Goal: Find specific page/section: Find specific page/section

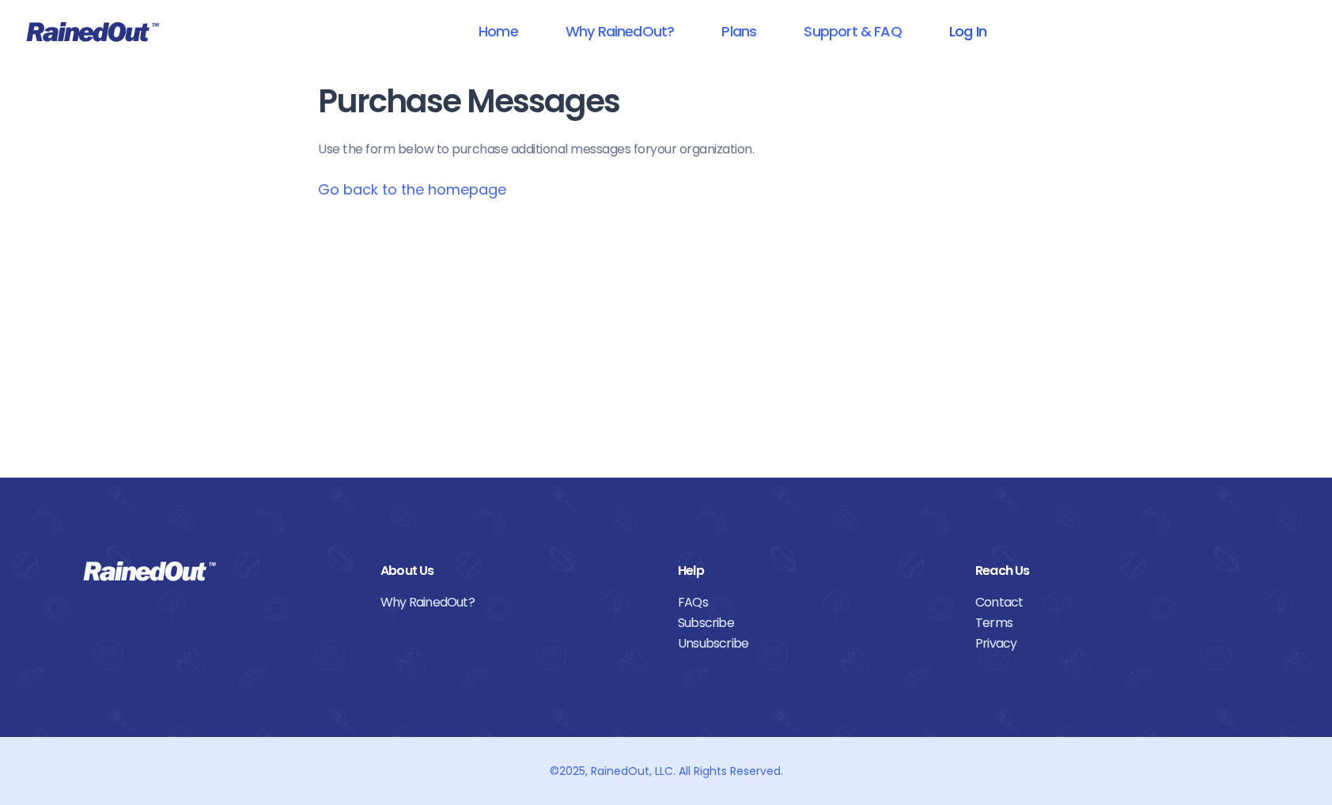
click at [975, 30] on link "Log In" at bounding box center [968, 31] width 78 height 36
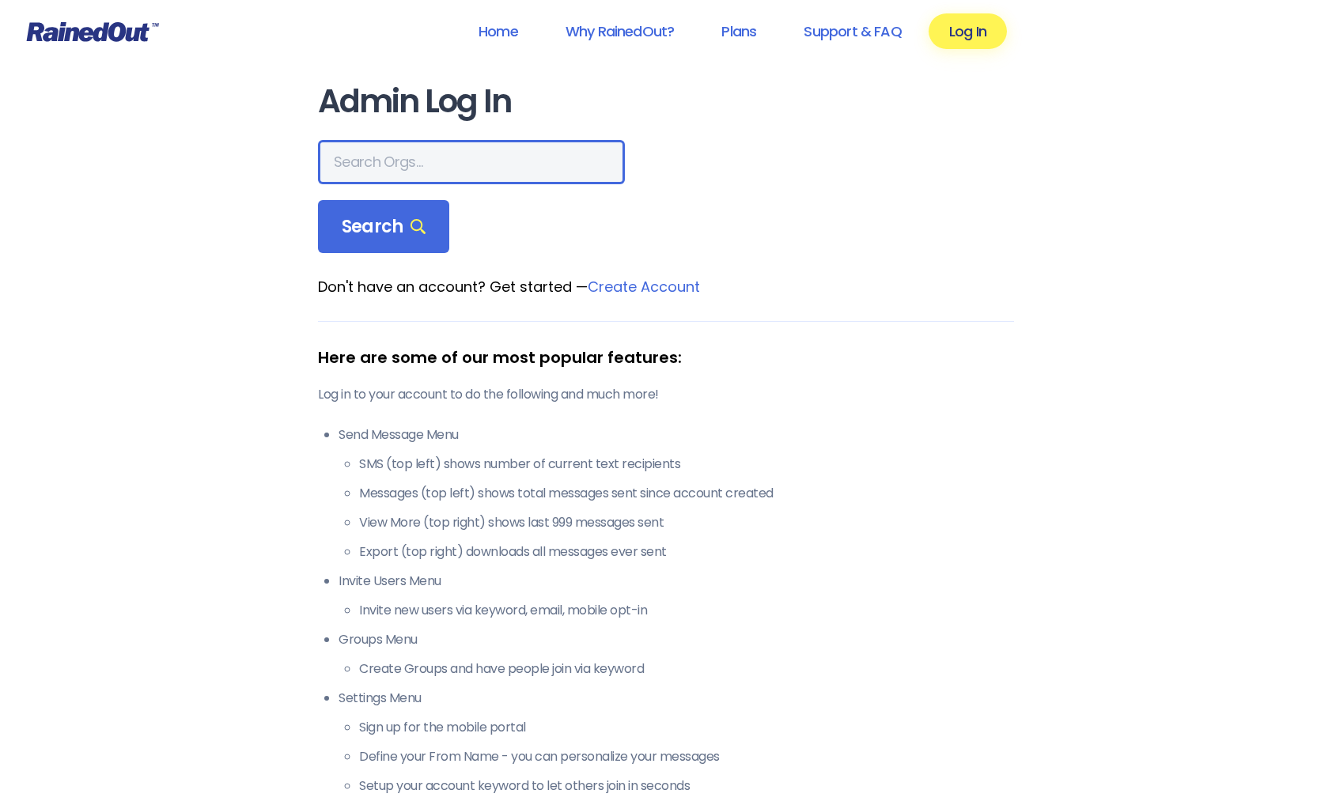
click at [387, 164] on input "text" at bounding box center [471, 162] width 307 height 44
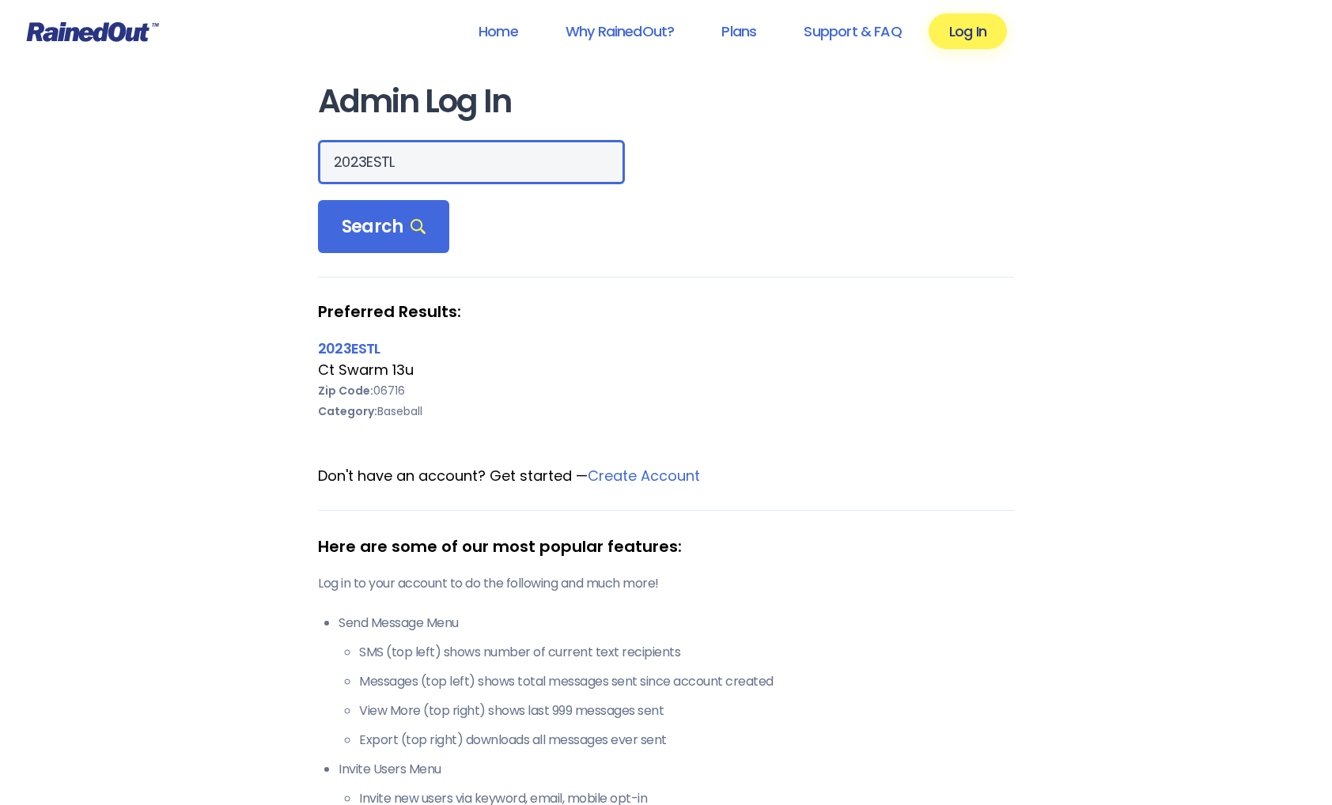
click at [363, 159] on input "2023ESTL" at bounding box center [471, 162] width 307 height 44
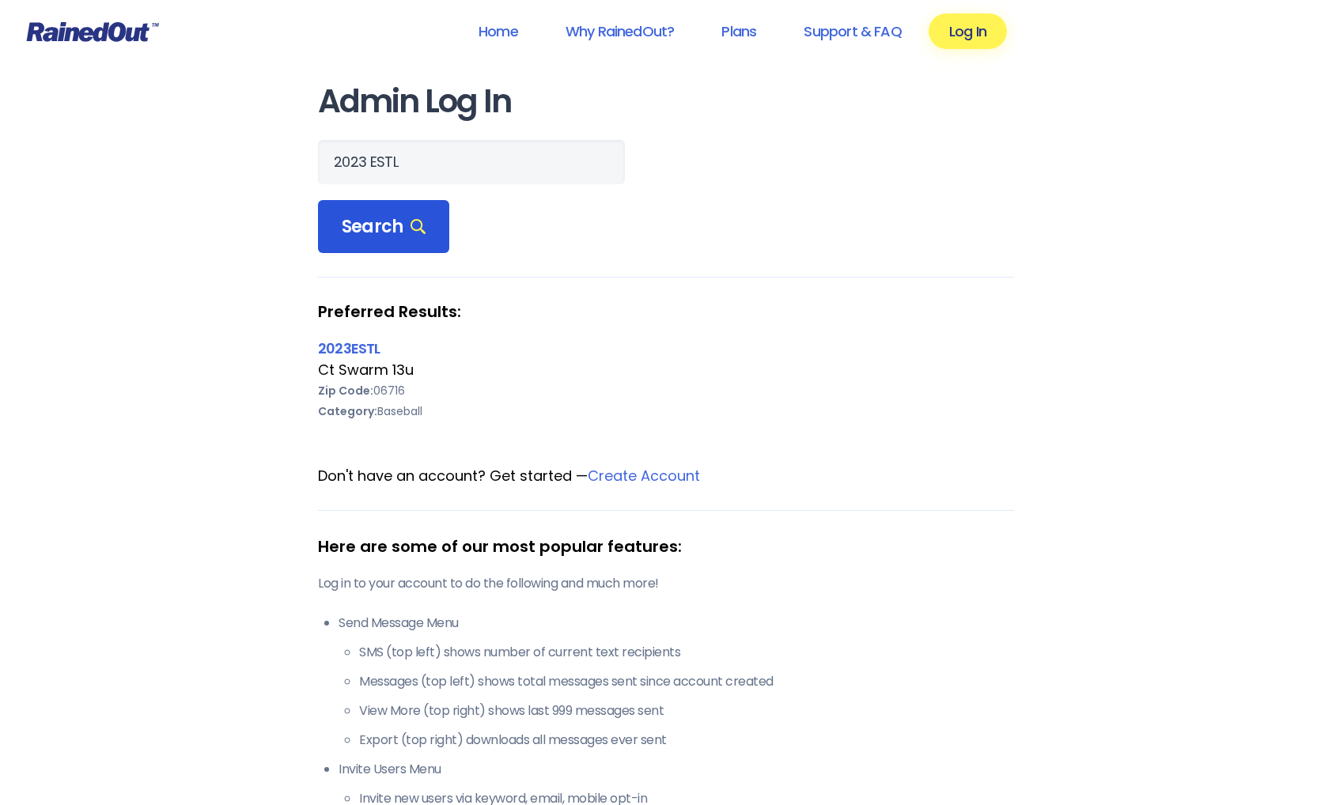
click at [389, 220] on span "Search" at bounding box center [384, 227] width 84 height 22
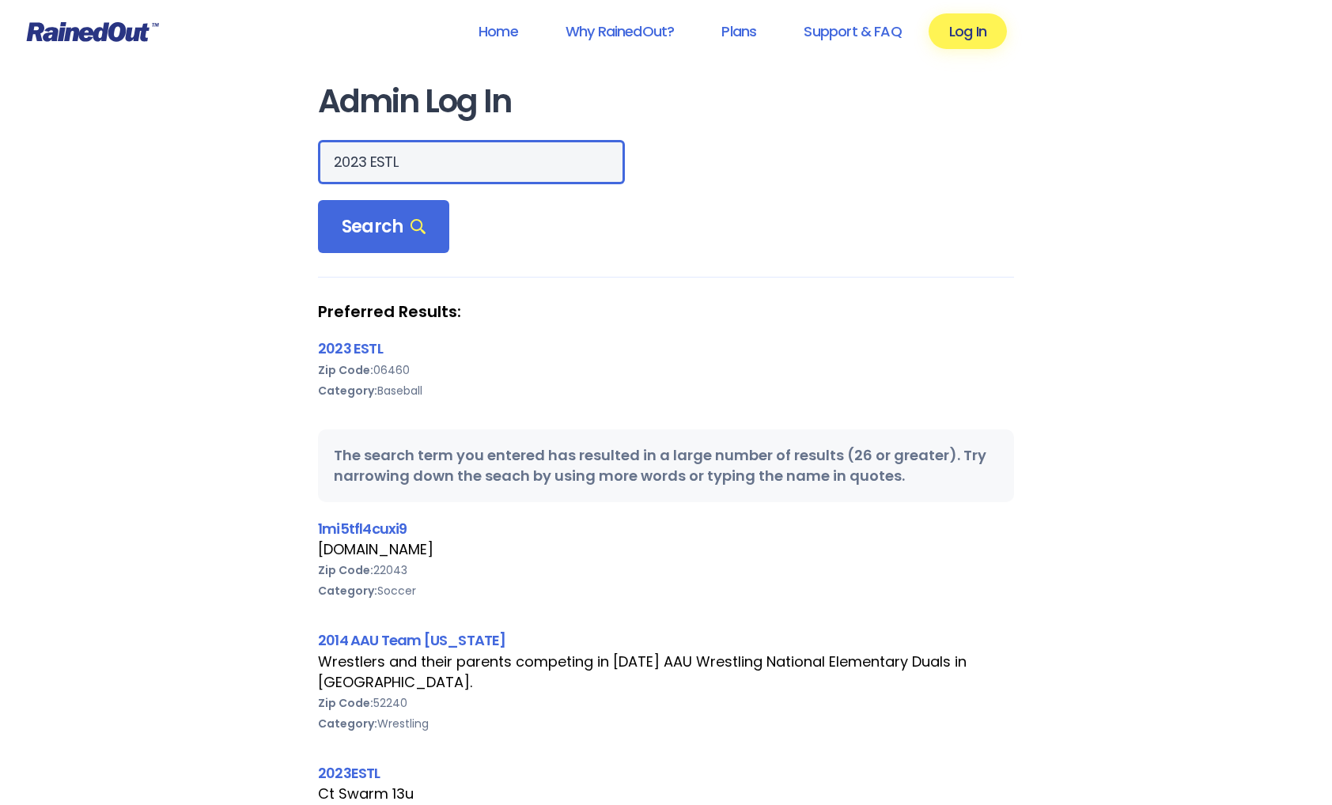
click at [364, 158] on input "2023 ESTL" at bounding box center [471, 162] width 307 height 44
click at [403, 161] on input "2024 ESTL" at bounding box center [471, 162] width 307 height 44
type input "2024 ESTL"
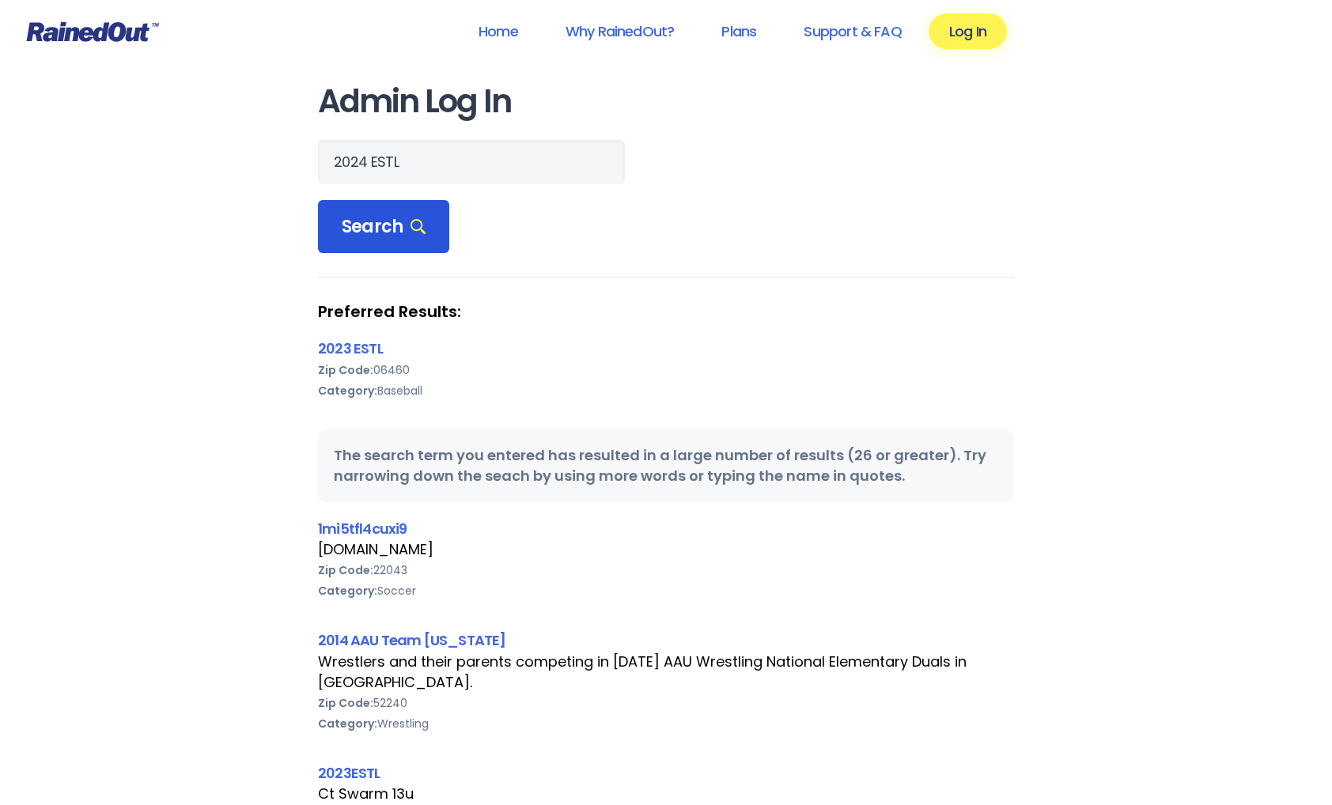
click at [386, 229] on span "Search" at bounding box center [384, 227] width 84 height 22
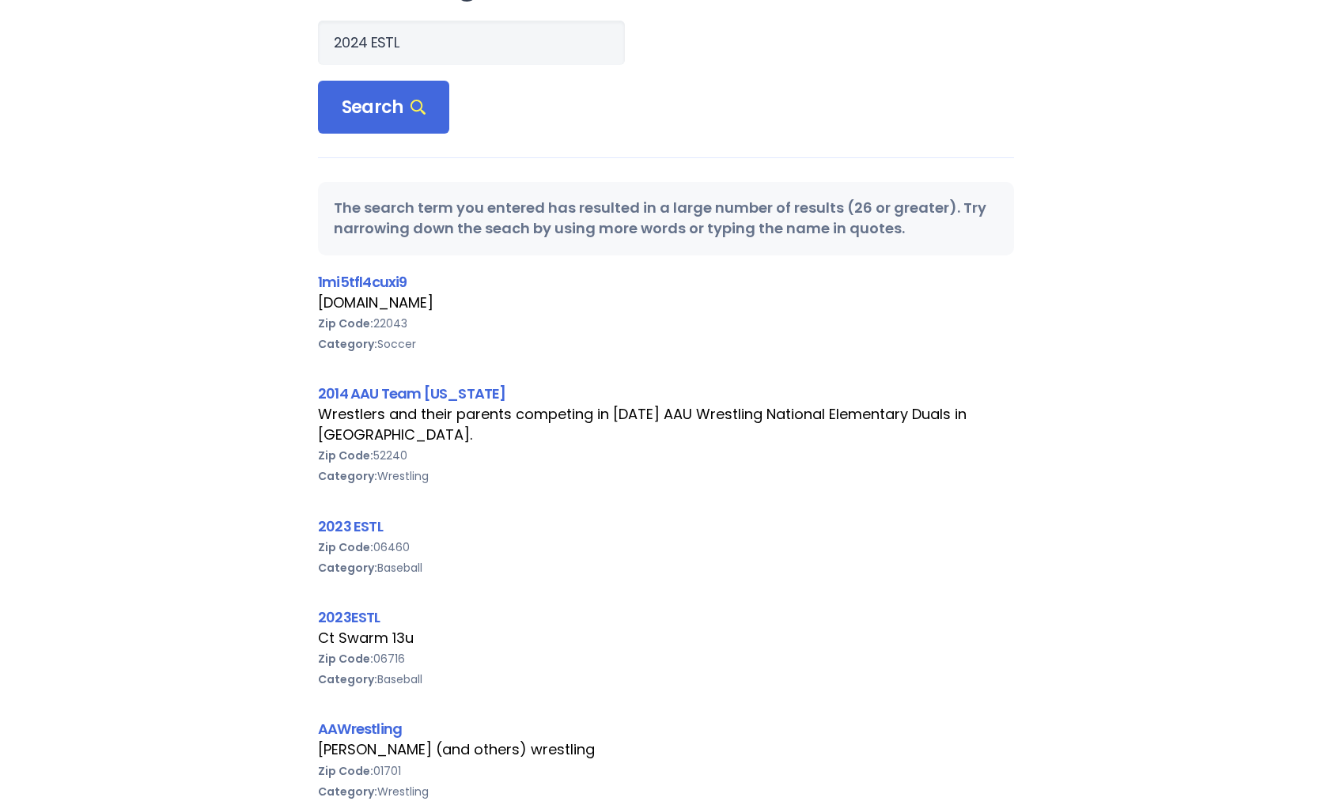
scroll to position [110, 0]
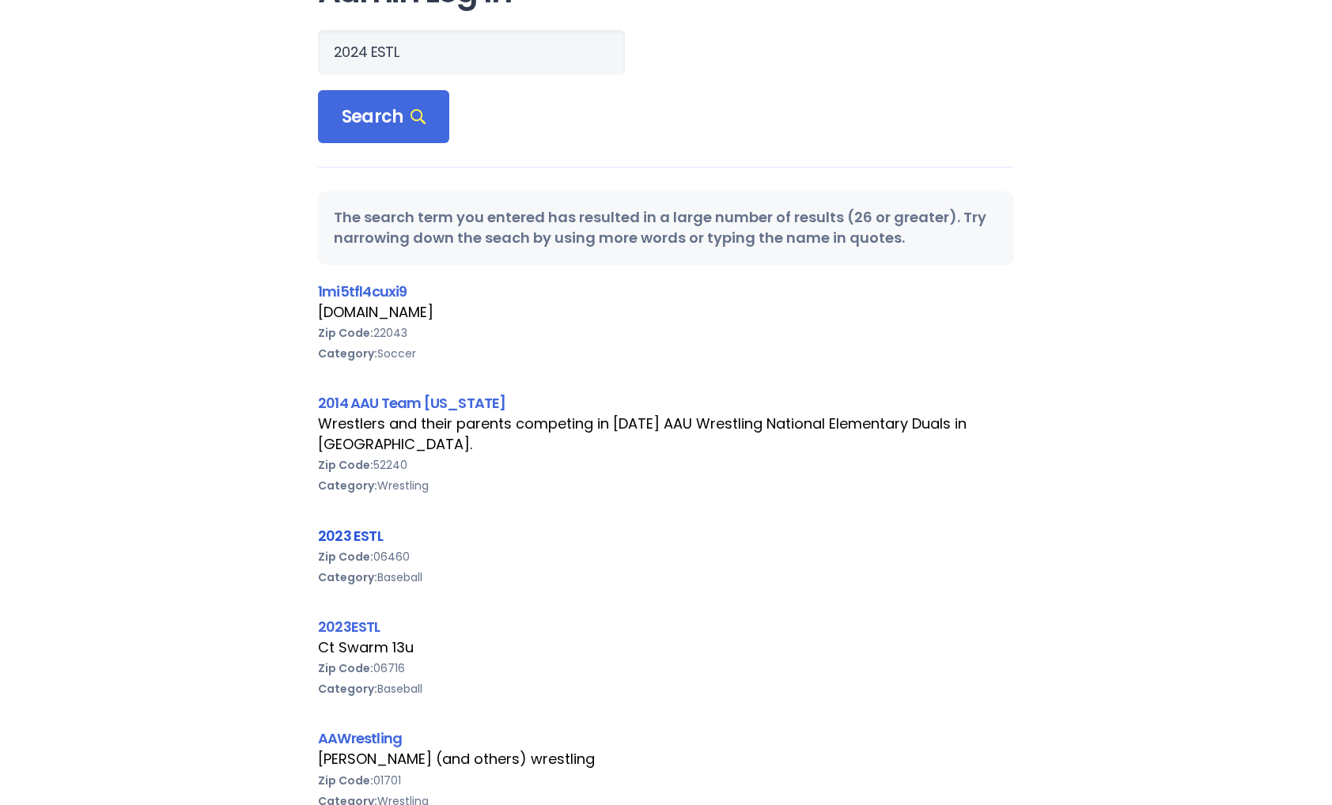
click at [342, 536] on link "2023 ESTL" at bounding box center [350, 536] width 65 height 20
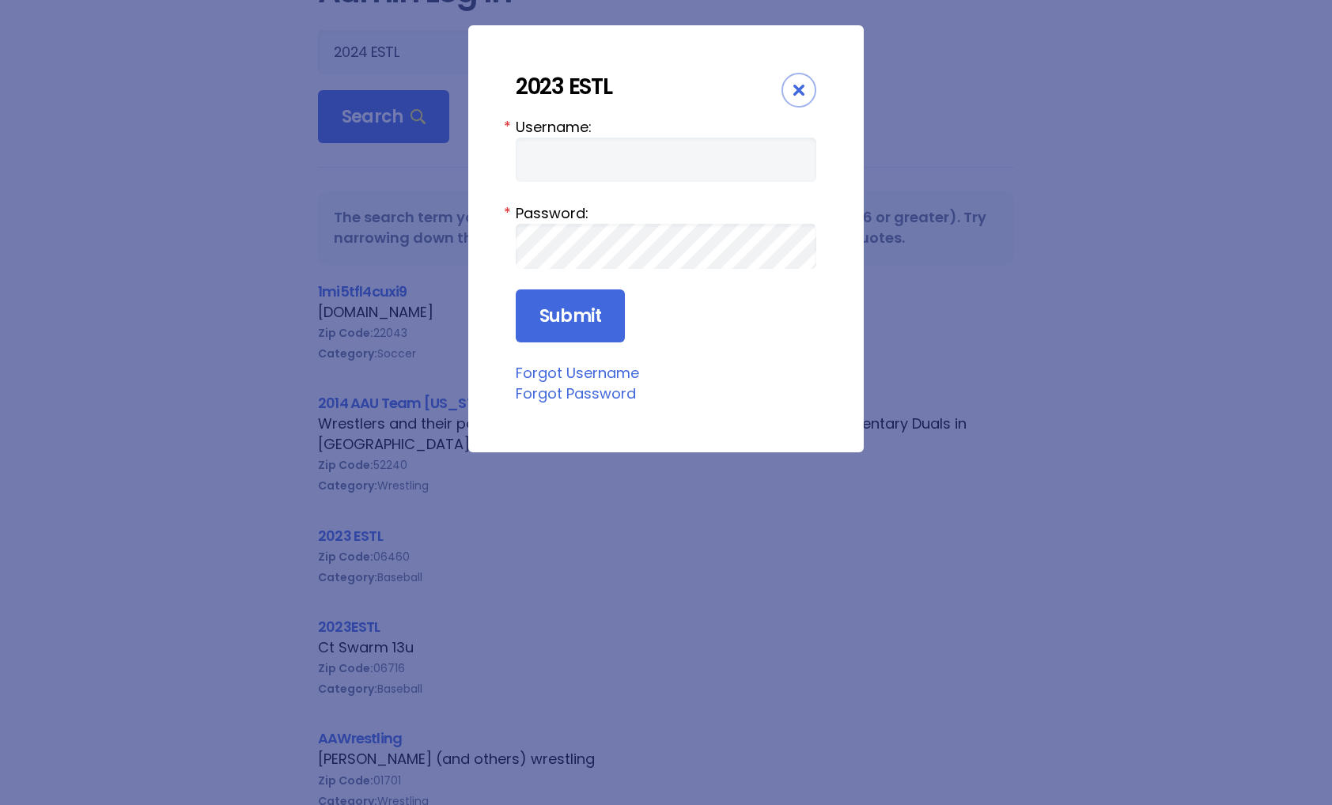
click at [792, 383] on fieldset "Forgot Username" at bounding box center [666, 373] width 301 height 21
click at [800, 89] on icon "Close" at bounding box center [798, 90] width 11 height 11
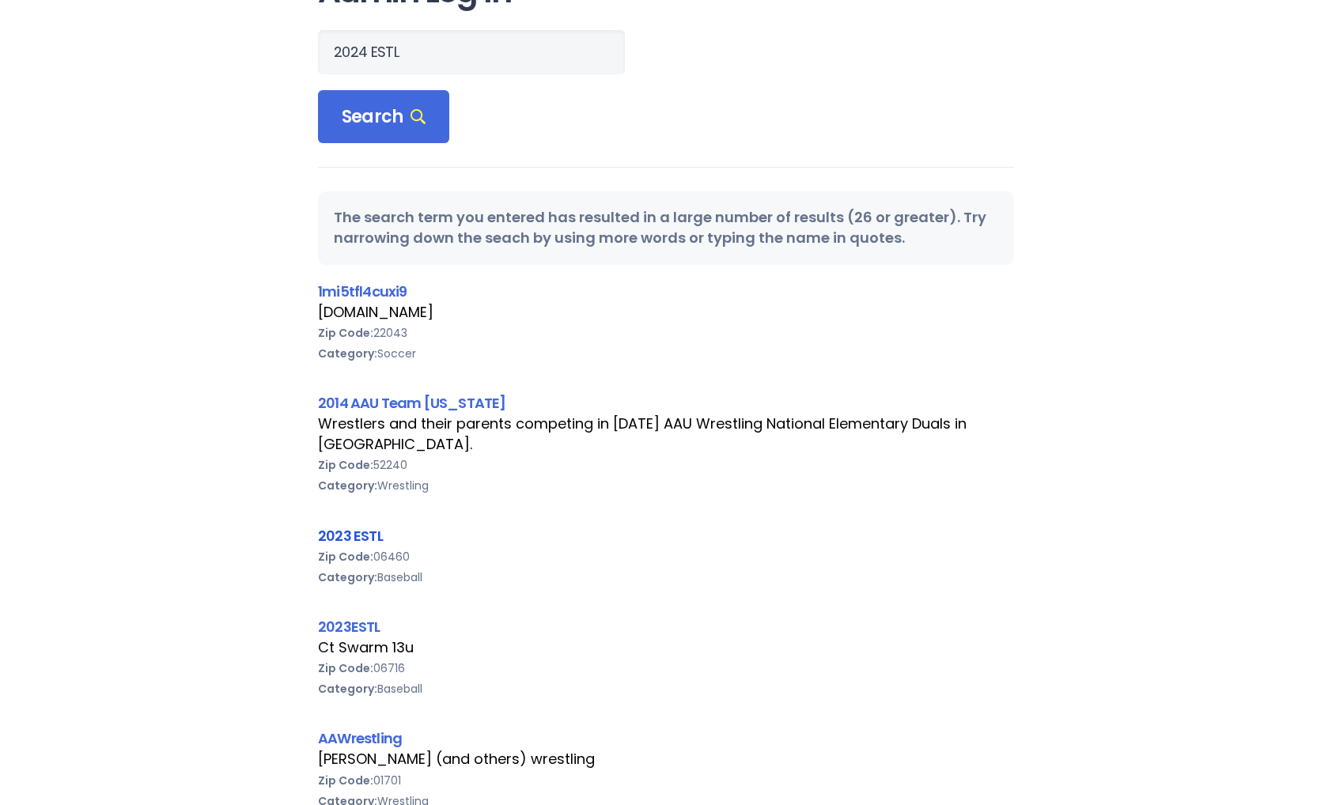
click at [356, 531] on link "2023 ESTL" at bounding box center [350, 536] width 65 height 20
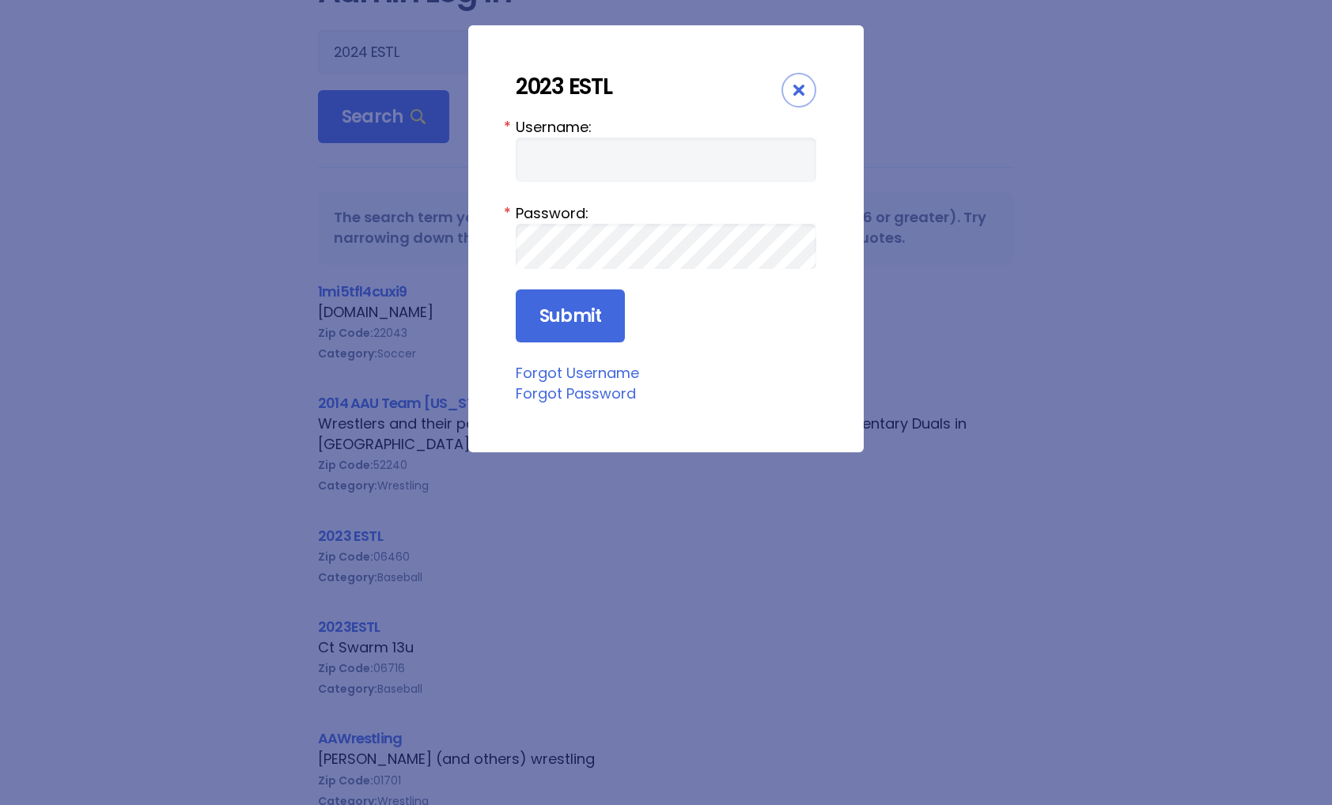
click at [795, 85] on span "Close" at bounding box center [798, 90] width 11 height 11
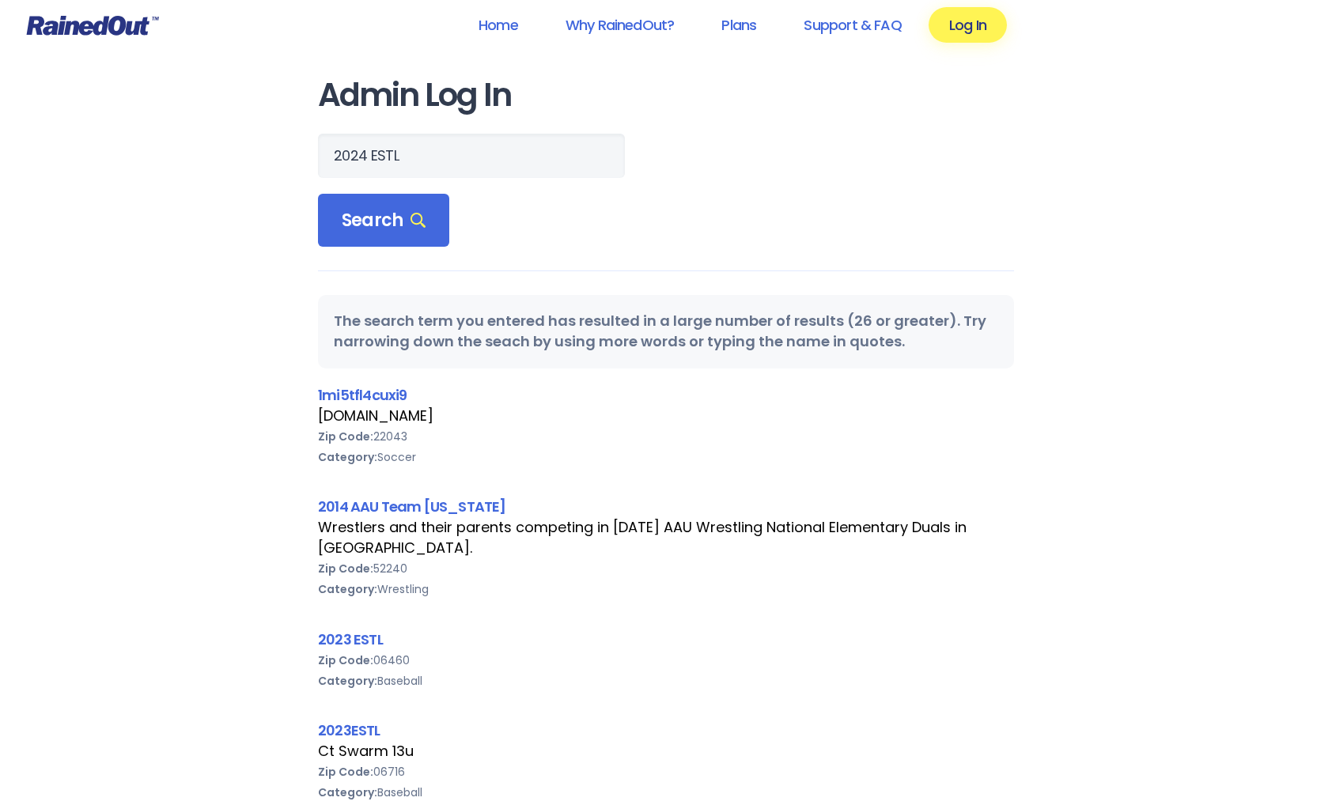
scroll to position [0, 0]
